Goal: Task Accomplishment & Management: Manage account settings

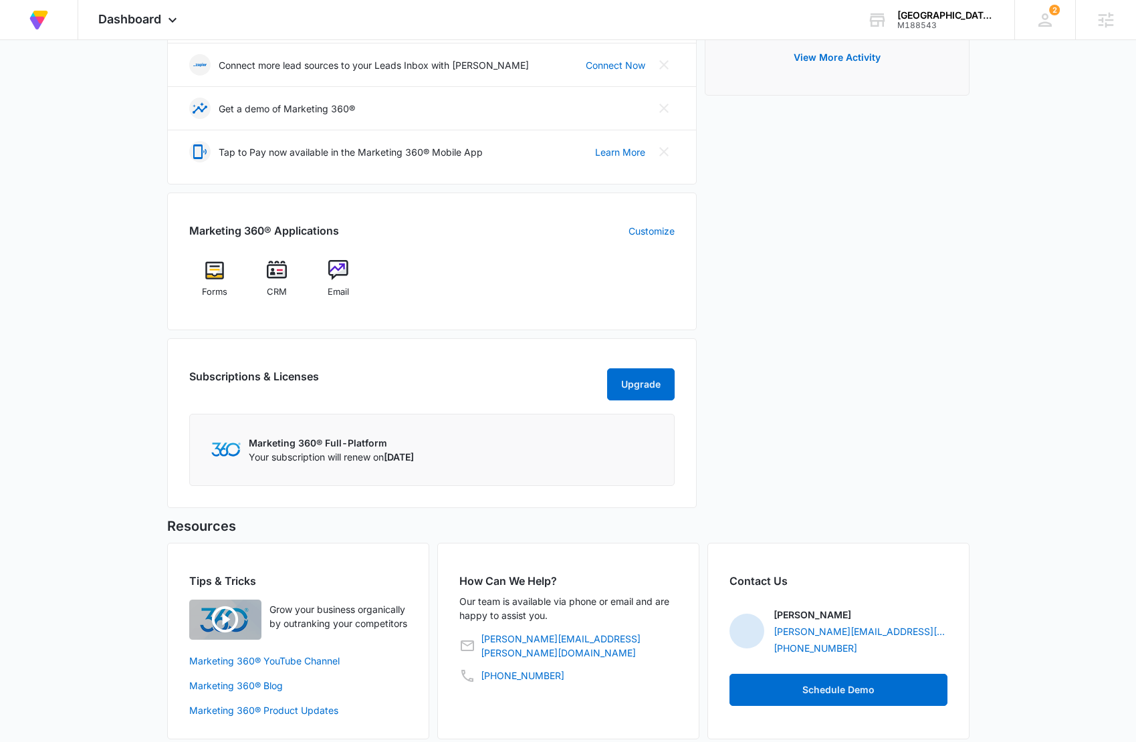
scroll to position [367, 0]
click at [163, 25] on div "Dashboard Apps Forms CRM Email Files Brand Settings" at bounding box center [139, 19] width 122 height 39
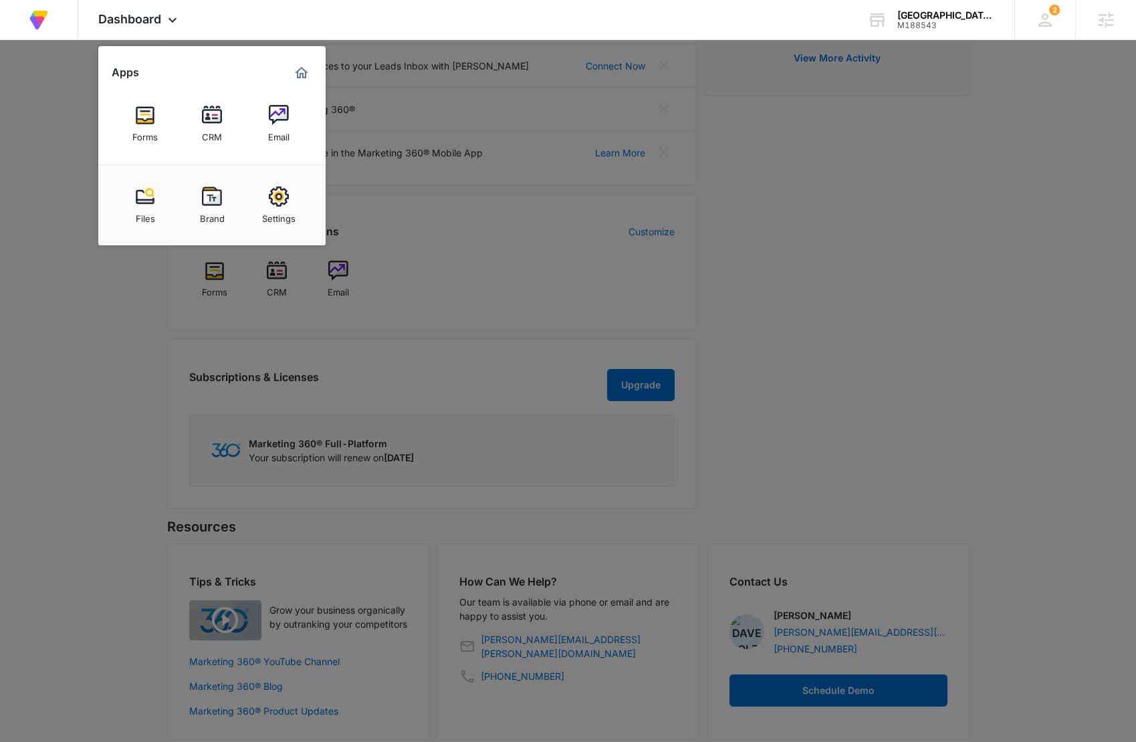
click at [279, 195] on img at bounding box center [279, 197] width 20 height 20
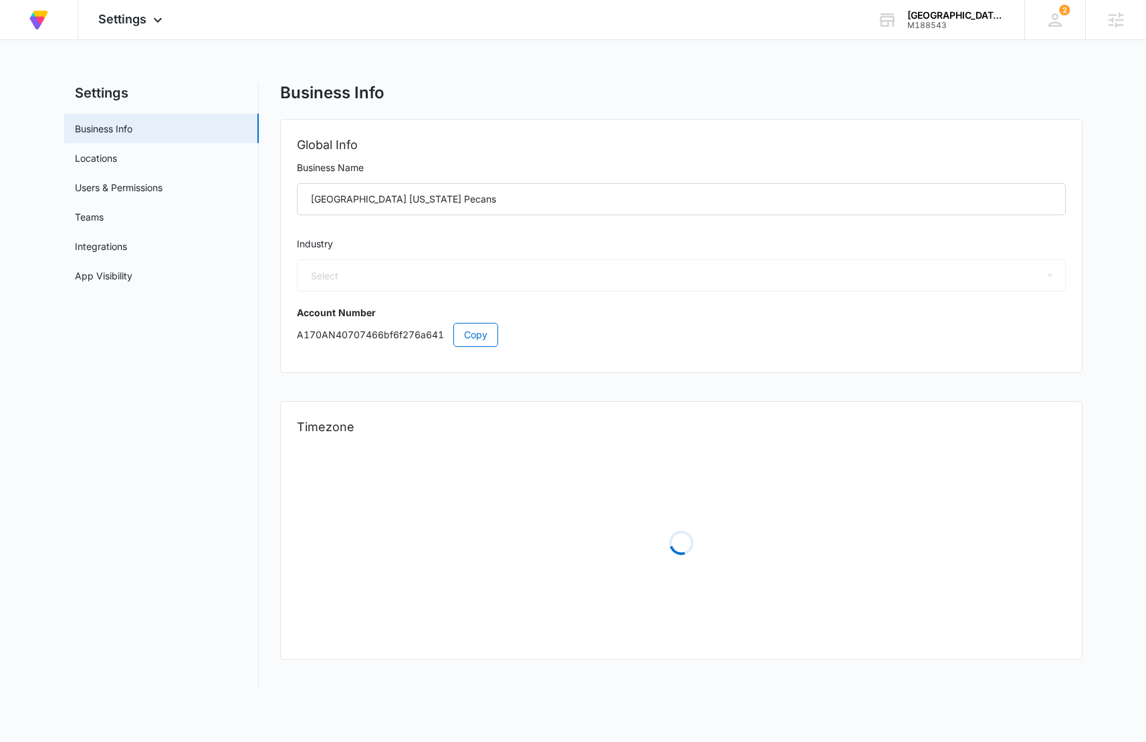
select select "45"
select select "US"
select select "America/[GEOGRAPHIC_DATA]"
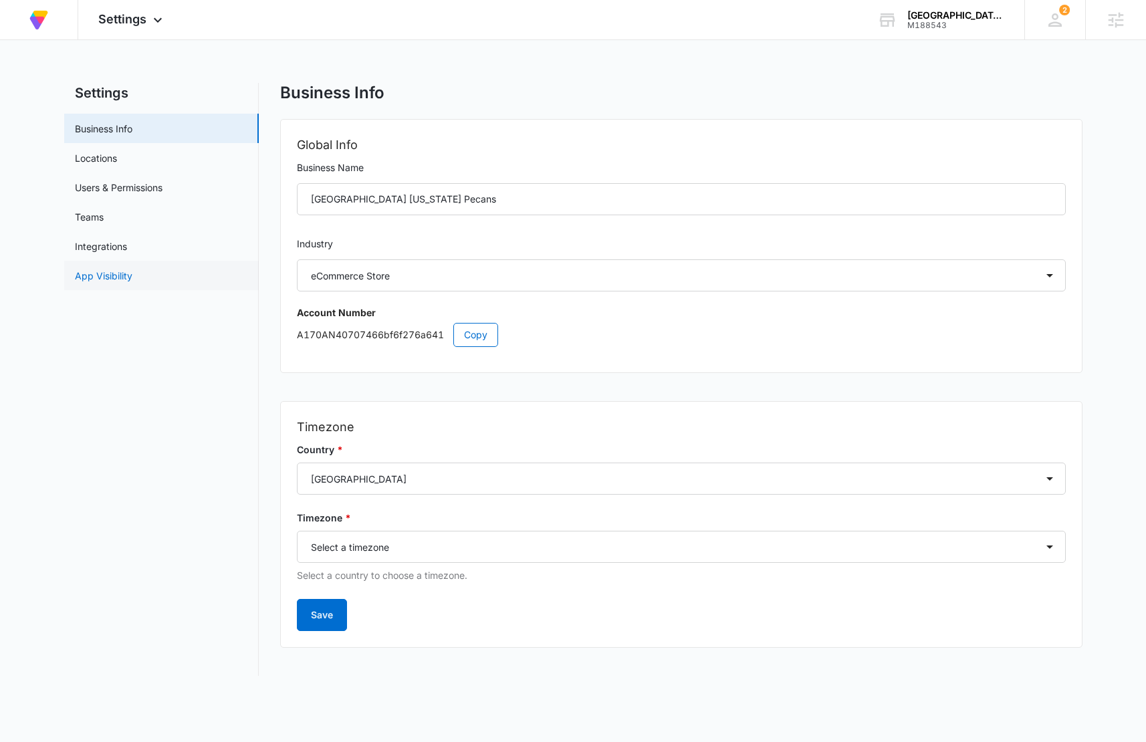
click at [120, 274] on link "App Visibility" at bounding box center [104, 276] width 58 height 14
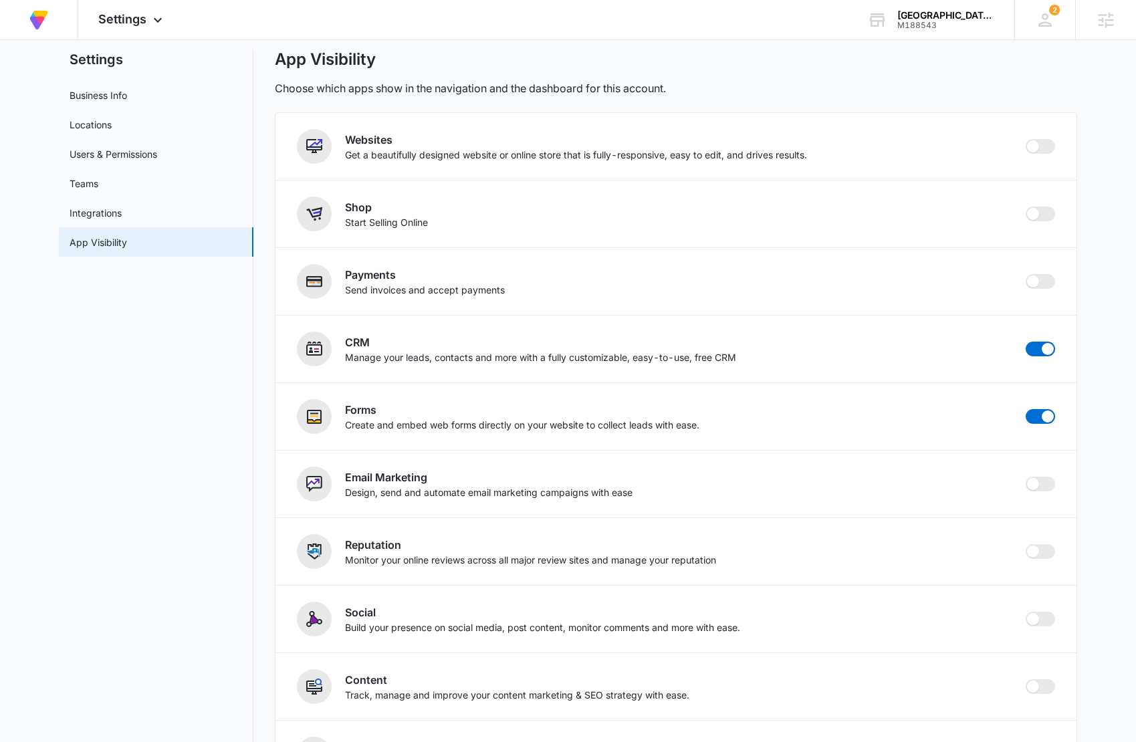
scroll to position [16, 0]
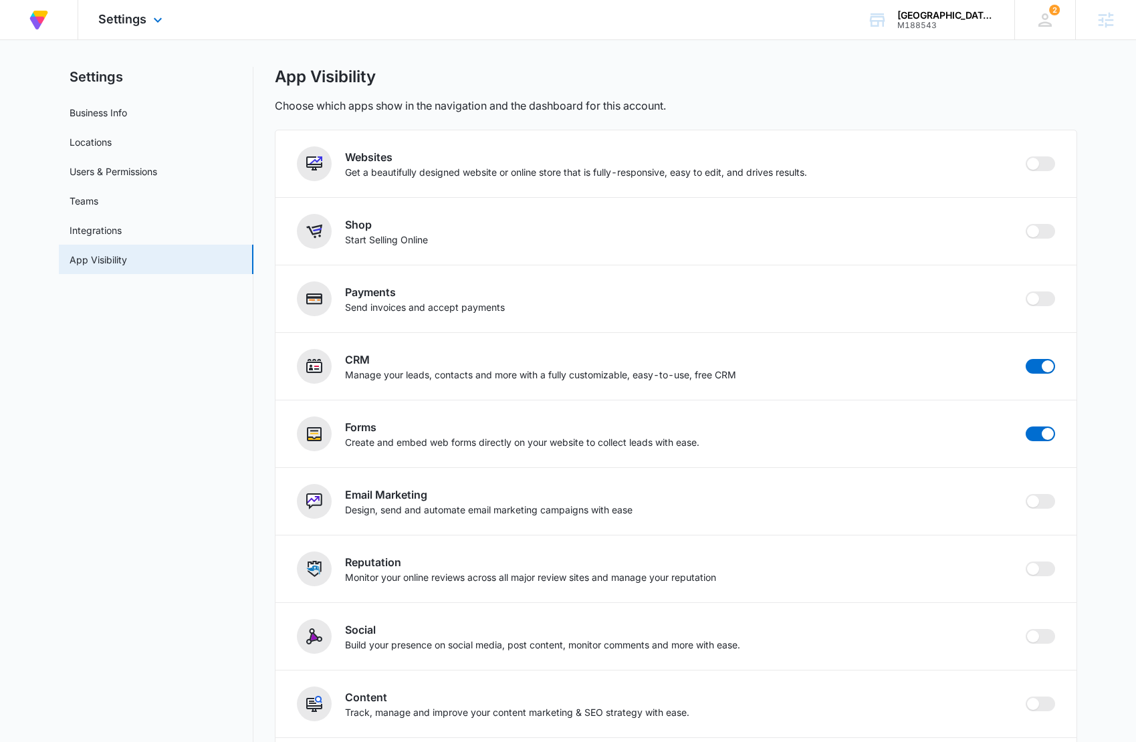
click at [129, 29] on div "Settings Apps Forms CRM Email Files Brand Settings" at bounding box center [132, 19] width 108 height 39
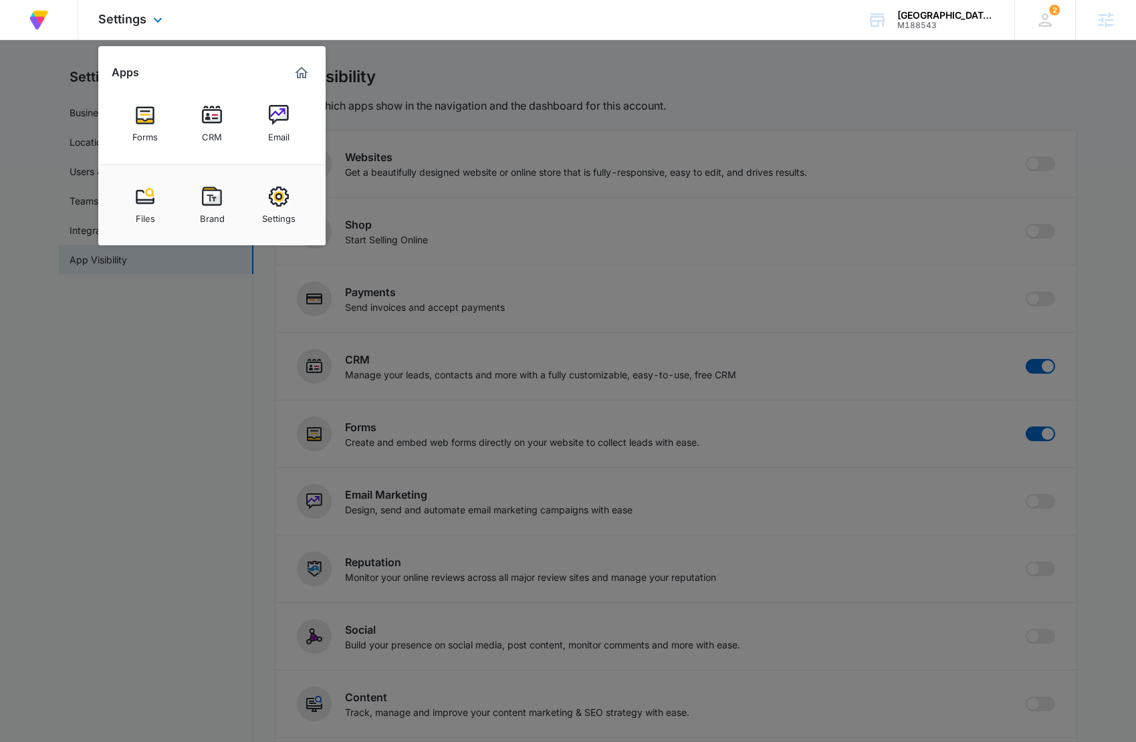
drag, startPoint x: 508, startPoint y: 179, endPoint x: 453, endPoint y: 9, distance: 178.5
click at [508, 177] on div at bounding box center [568, 371] width 1136 height 742
